Goal: Transaction & Acquisition: Purchase product/service

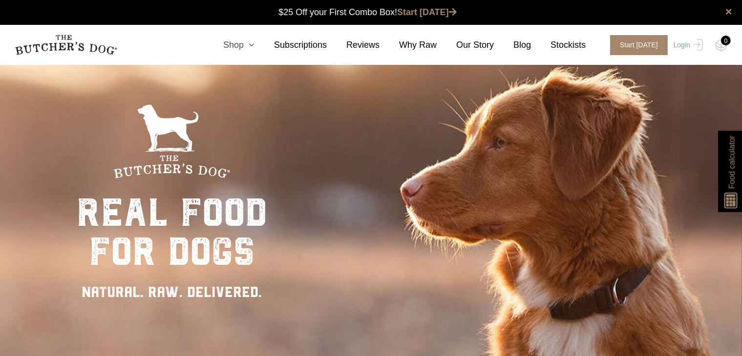
click at [250, 45] on link "Shop" at bounding box center [229, 45] width 51 height 13
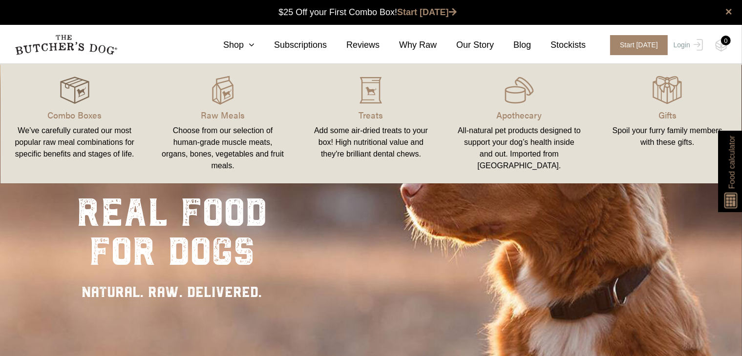
click at [78, 94] on img at bounding box center [74, 90] width 29 height 29
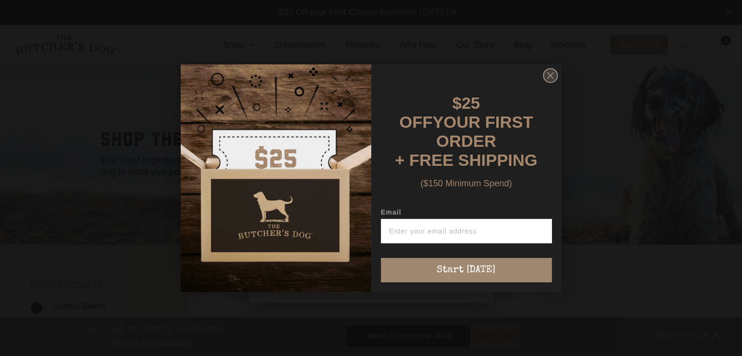
click at [547, 79] on circle "Close dialog" at bounding box center [550, 75] width 14 height 14
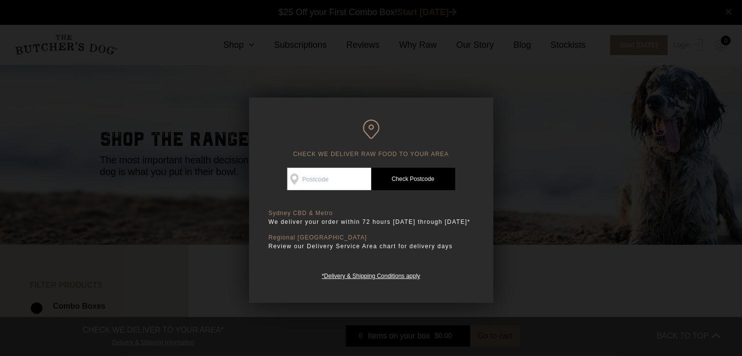
click at [340, 180] on input "Check Availability At" at bounding box center [329, 179] width 84 height 22
type input "2086"
click at [408, 182] on link "Check Postcode" at bounding box center [413, 179] width 84 height 22
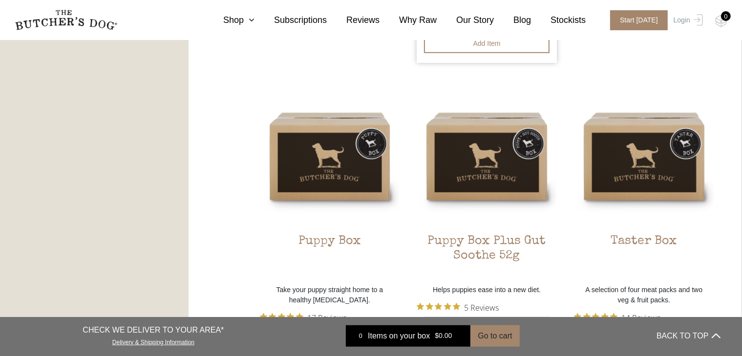
scroll to position [635, 0]
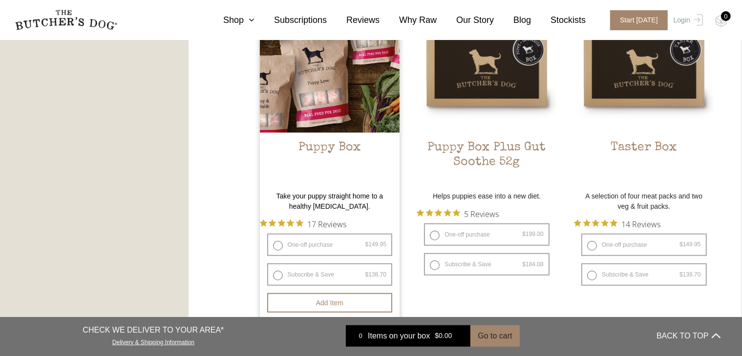
click at [326, 148] on h2 "Puppy Box" at bounding box center [330, 164] width 140 height 46
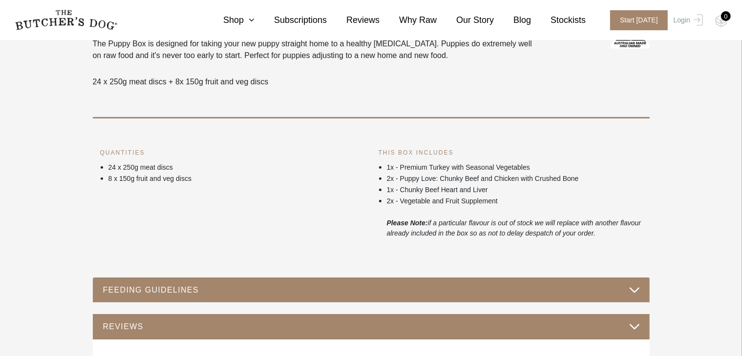
scroll to position [391, 0]
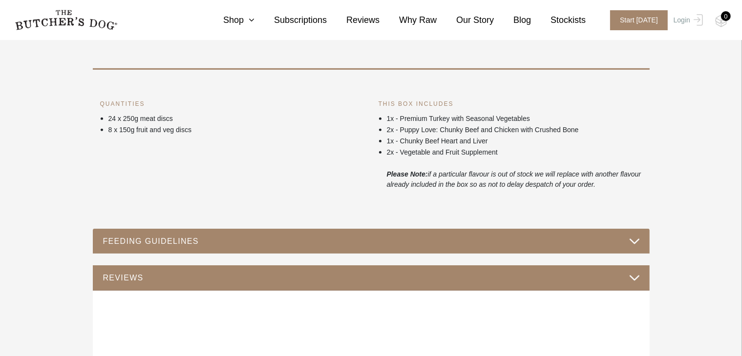
click at [178, 240] on button "FEEDING GUIDELINES" at bounding box center [371, 241] width 537 height 13
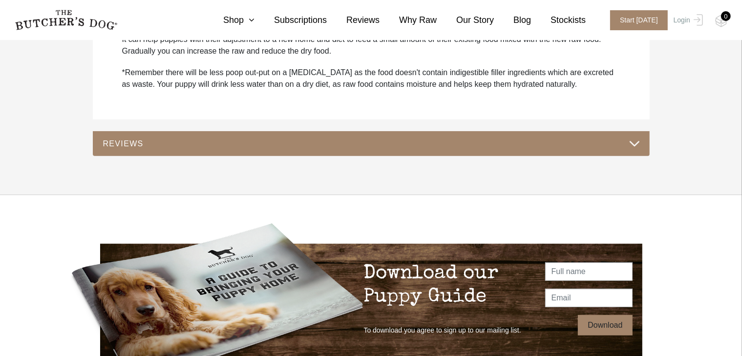
scroll to position [830, 0]
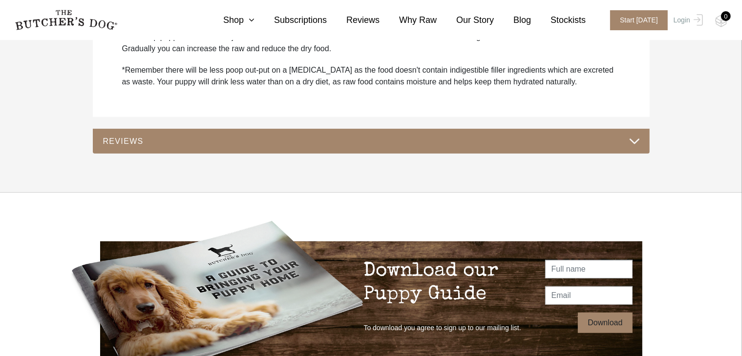
click at [293, 138] on button "REVIEWS" at bounding box center [371, 141] width 537 height 13
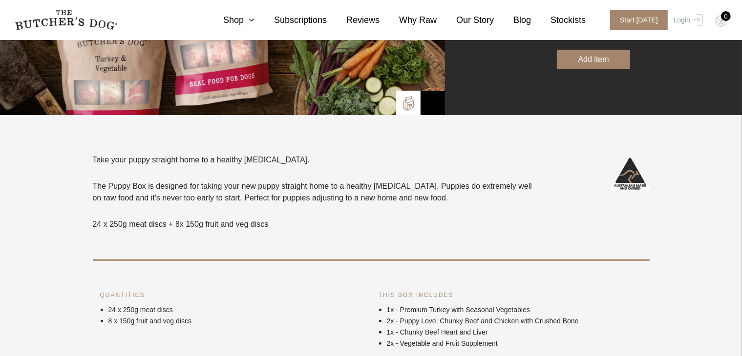
scroll to position [49, 0]
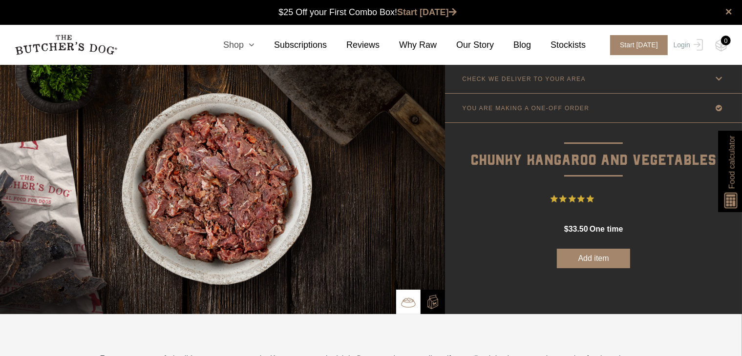
click at [250, 42] on link "Shop" at bounding box center [229, 45] width 51 height 13
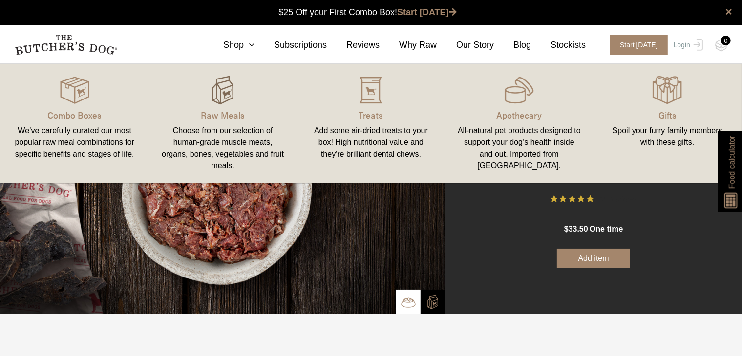
click at [227, 94] on img at bounding box center [222, 90] width 29 height 29
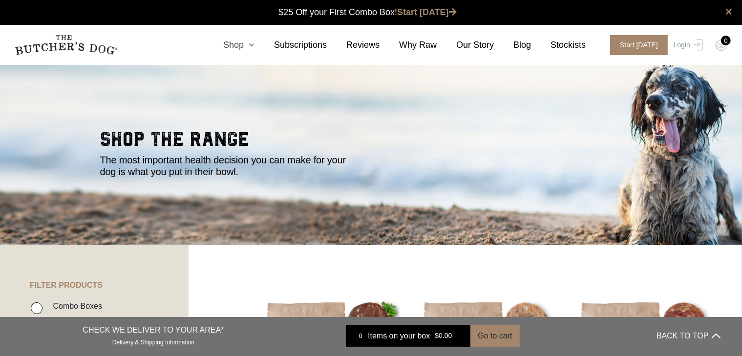
click at [244, 42] on link "Shop" at bounding box center [229, 45] width 51 height 13
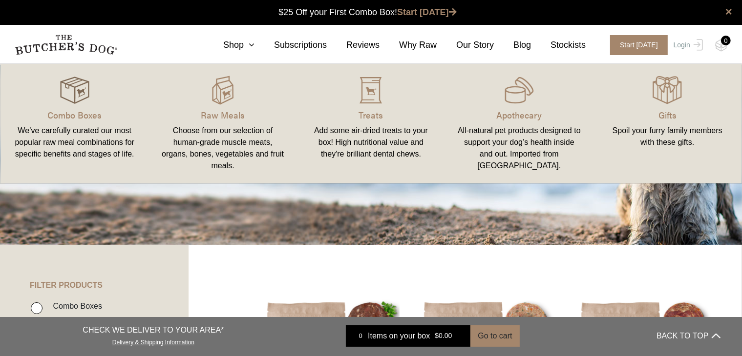
click at [69, 96] on img at bounding box center [74, 90] width 29 height 29
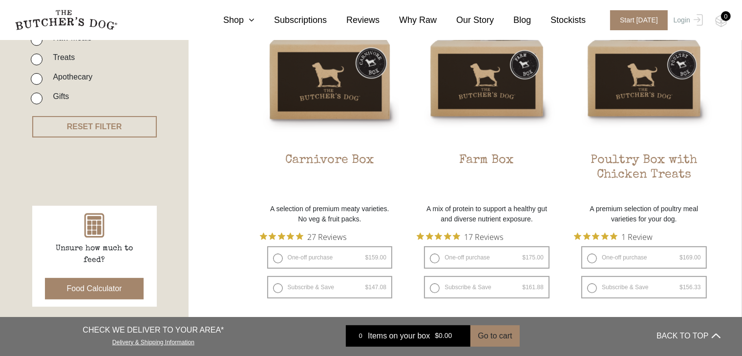
scroll to position [293, 0]
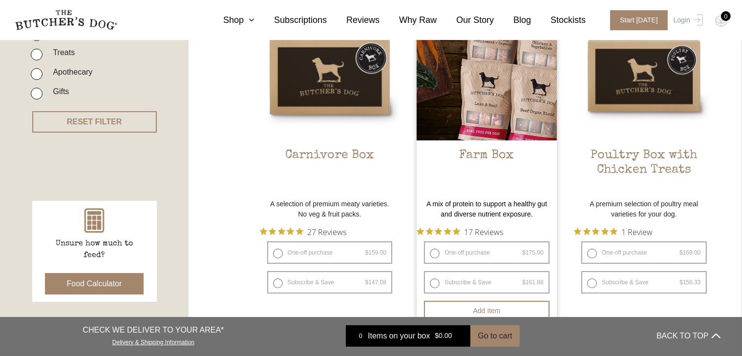
click at [482, 155] on h2 "Farm Box" at bounding box center [487, 171] width 140 height 46
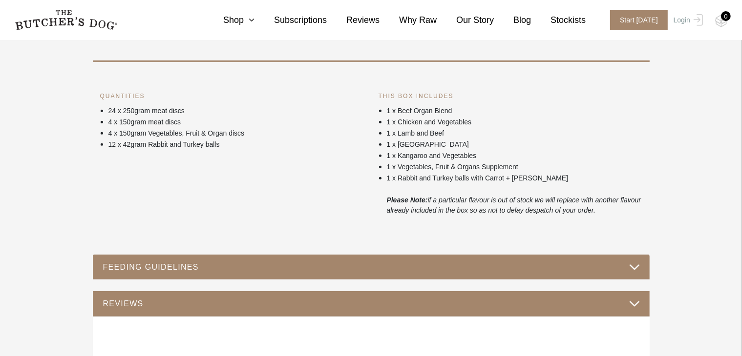
scroll to position [439, 0]
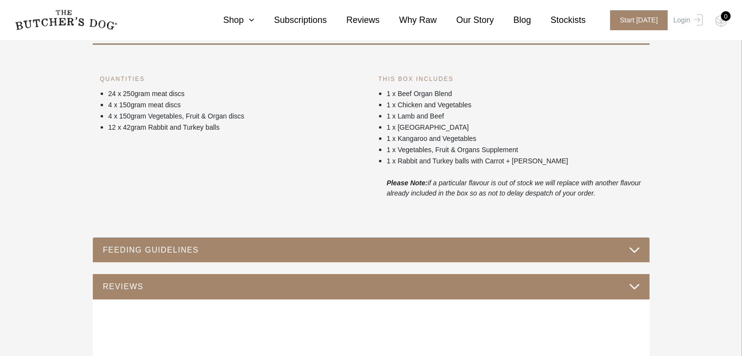
click at [178, 251] on button "FEEDING GUIDELINES" at bounding box center [371, 250] width 537 height 13
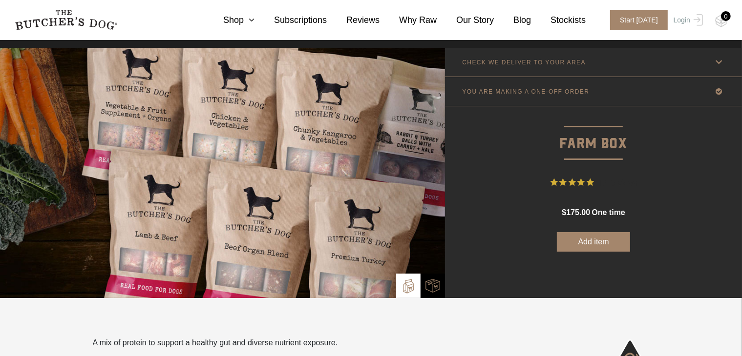
scroll to position [0, 0]
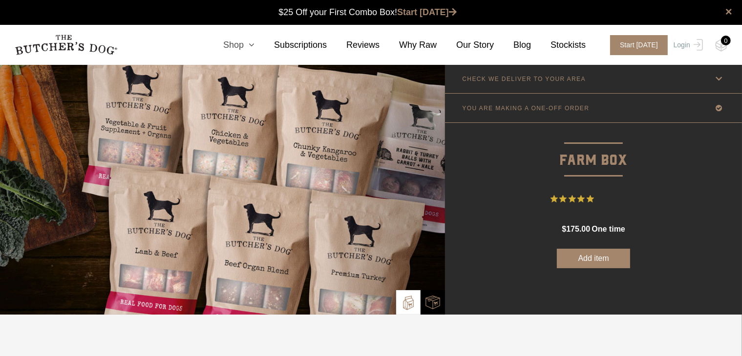
click at [244, 45] on link "Shop" at bounding box center [229, 45] width 51 height 13
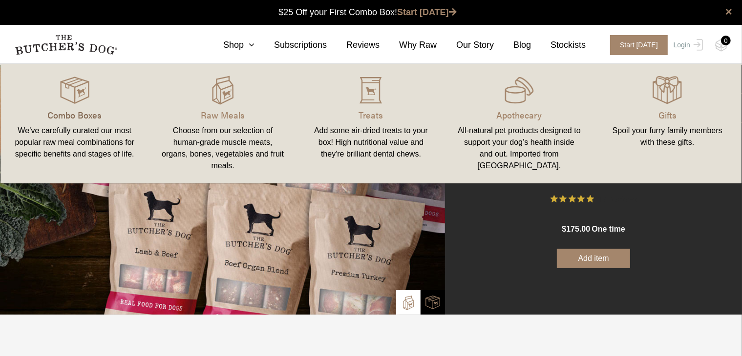
click at [82, 114] on p "Combo Boxes" at bounding box center [74, 114] width 125 height 13
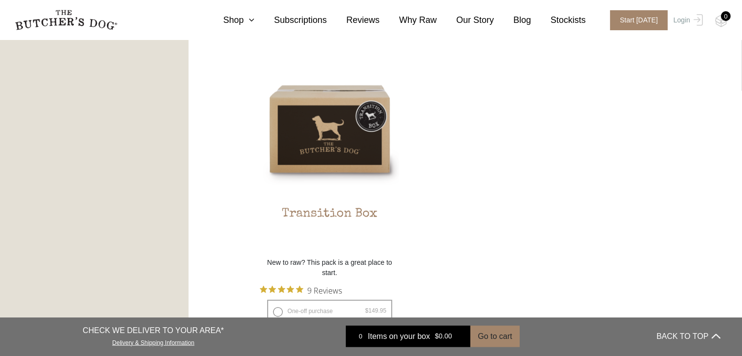
scroll to position [928, 0]
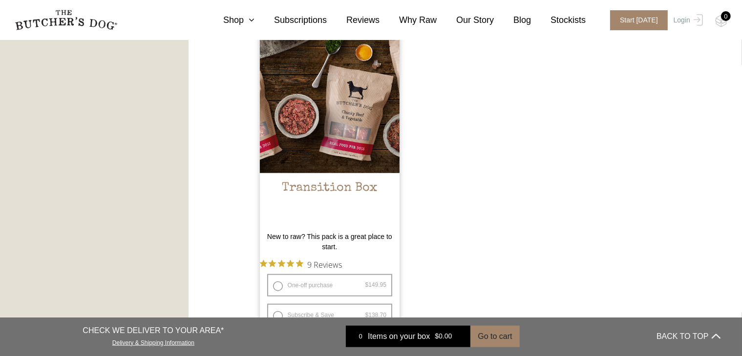
click at [340, 182] on h2 "Transition Box" at bounding box center [330, 204] width 140 height 46
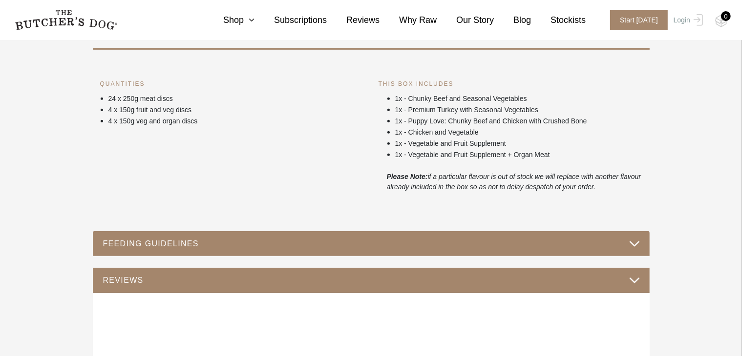
scroll to position [391, 0]
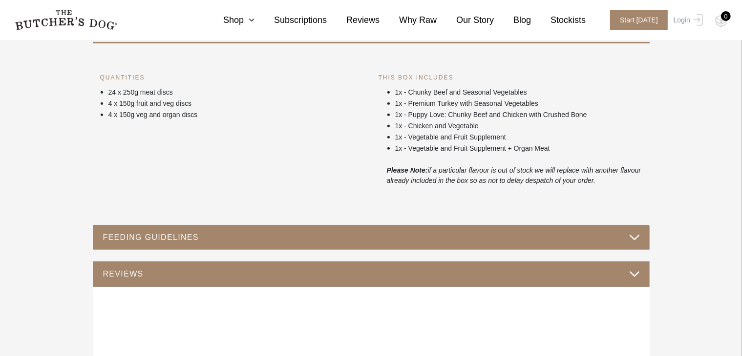
click at [139, 236] on button "FEEDING GUIDELINES" at bounding box center [371, 237] width 537 height 13
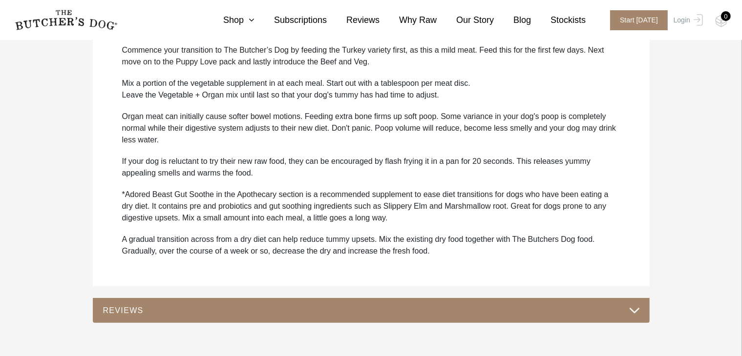
scroll to position [781, 0]
